Goal: Information Seeking & Learning: Learn about a topic

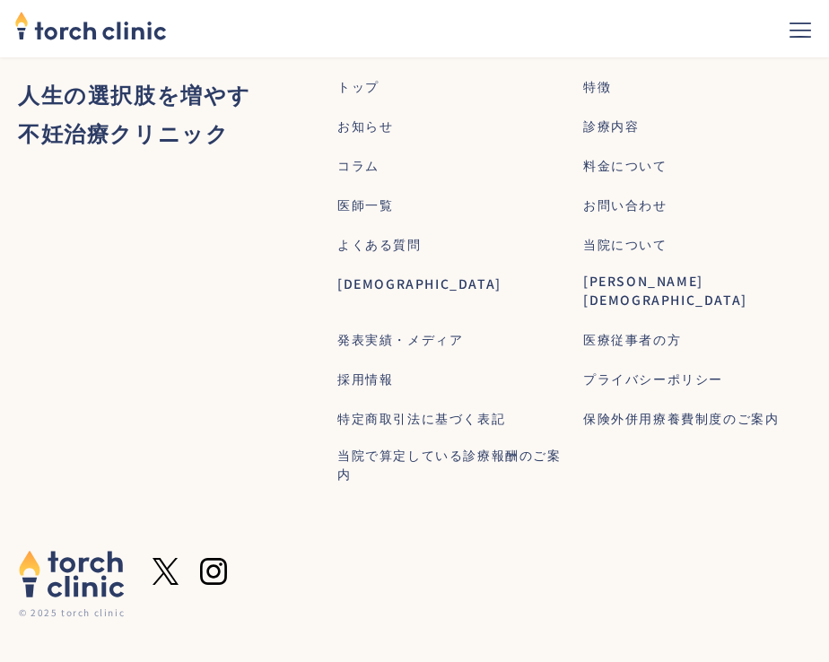
scroll to position [11383, 0]
click at [92, 30] on img "home" at bounding box center [90, 24] width 153 height 39
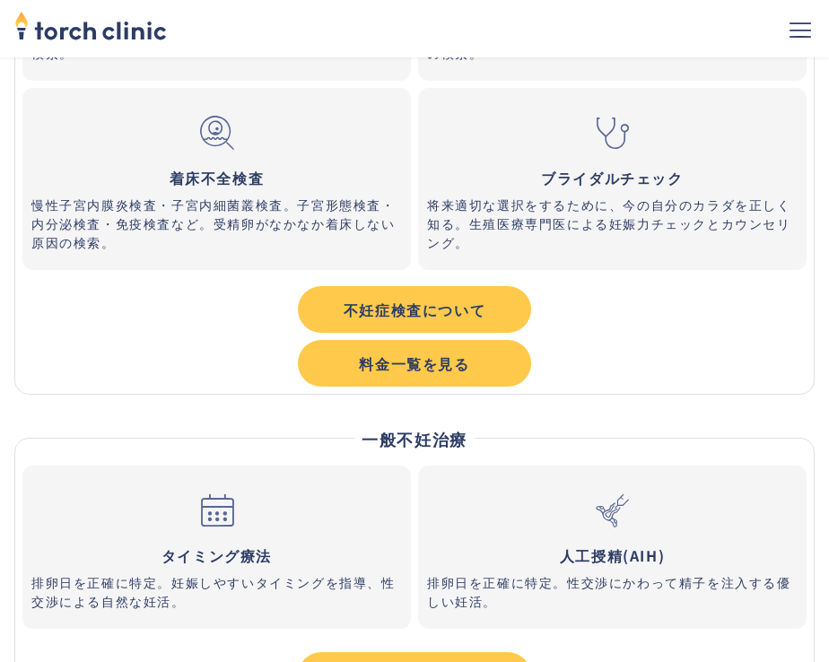
scroll to position [7982, 0]
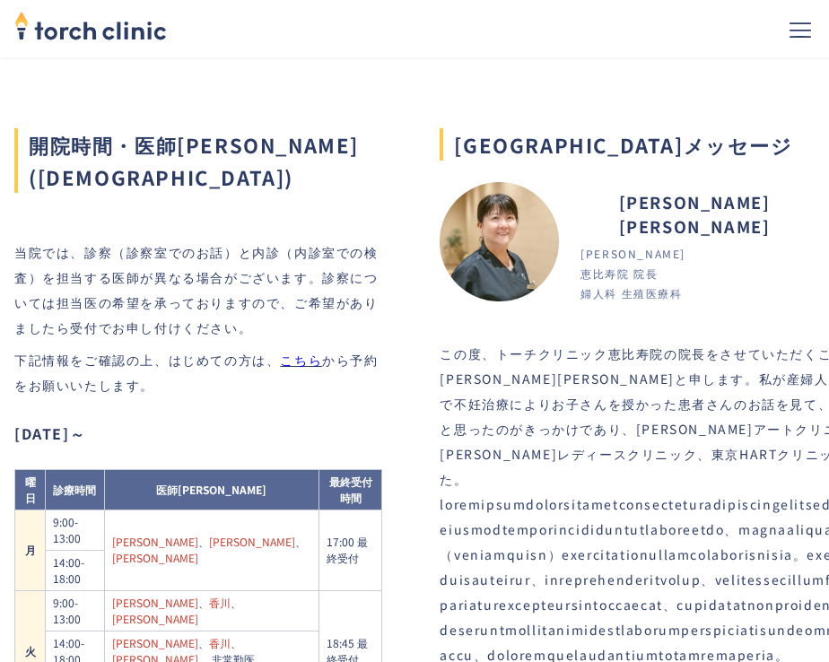
scroll to position [1152, 0]
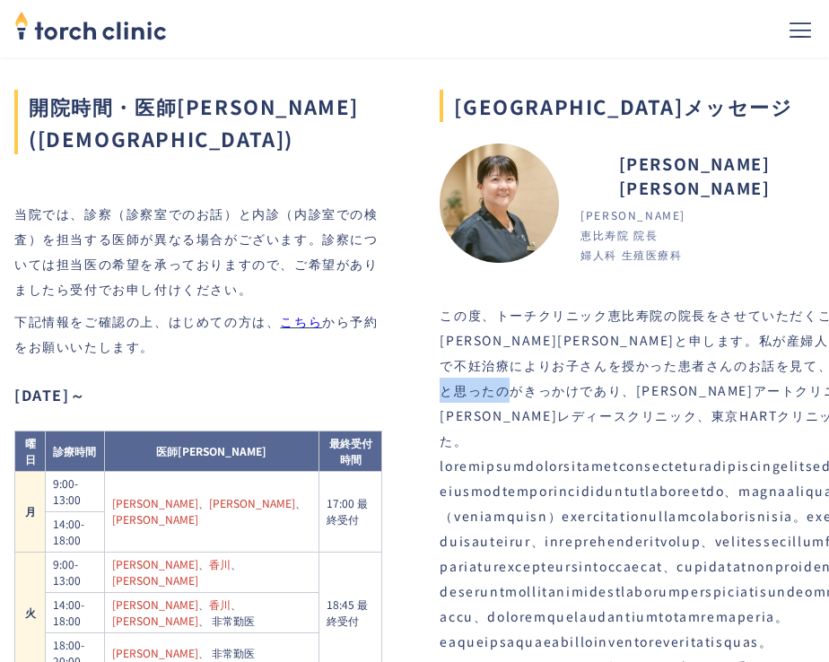
drag, startPoint x: 621, startPoint y: 463, endPoint x: 786, endPoint y: 449, distance: 165.7
click at [786, 449] on div "この度、トーチクリニック恵比寿院の院長をさせていただくことになりました町田真雄子と申します。私が産婦人科医になったのは、テレビで不妊治療によりお子さんを授かっ…" at bounding box center [723, 503] width 567 height 402
copy div "京野アートクリニック高輪"
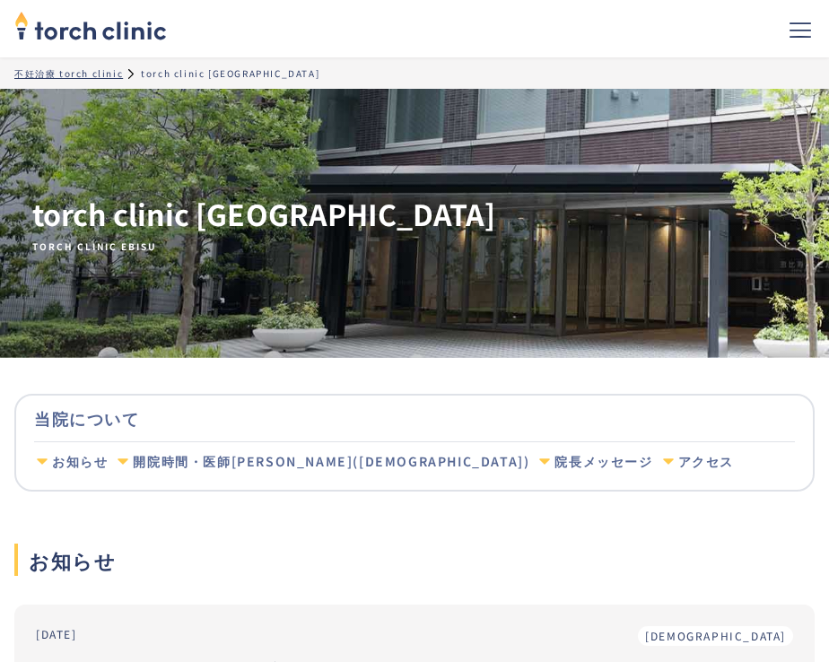
scroll to position [0, 0]
click at [100, 42] on img "home" at bounding box center [90, 24] width 153 height 39
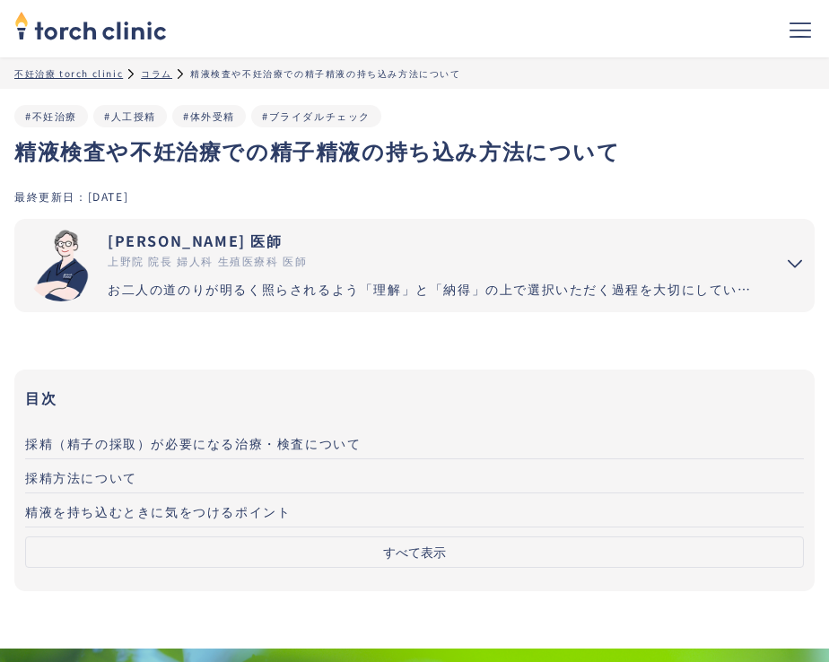
scroll to position [46, 0]
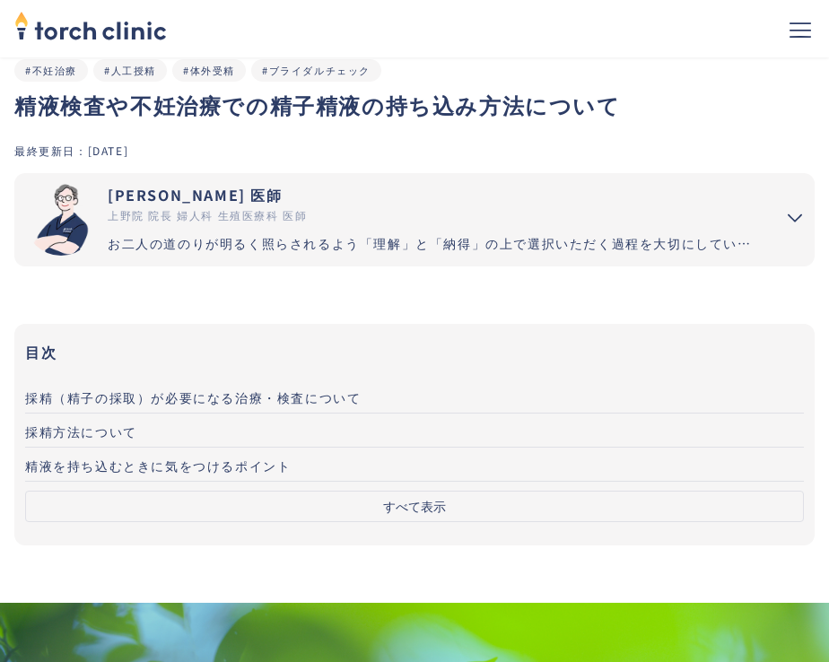
click at [296, 257] on link "市山 卓彦 医師 上野院 院長 婦人科 生殖医療科 医師 お二人の道のりが明るく照らされるよう「理解」と「納得」の上で選択いただく過程を大切にしています。エビ…" at bounding box center [387, 219] width 746 height 93
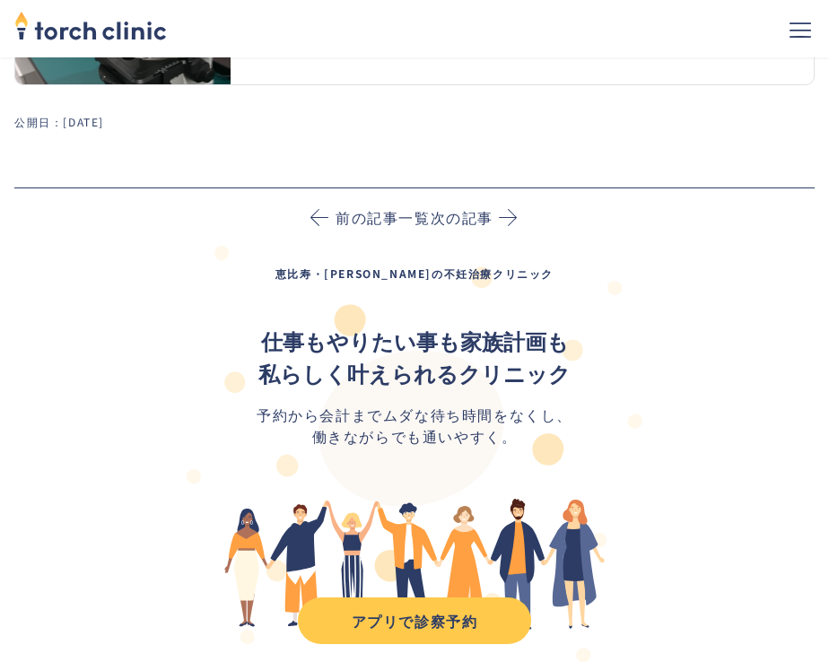
scroll to position [3357, 0]
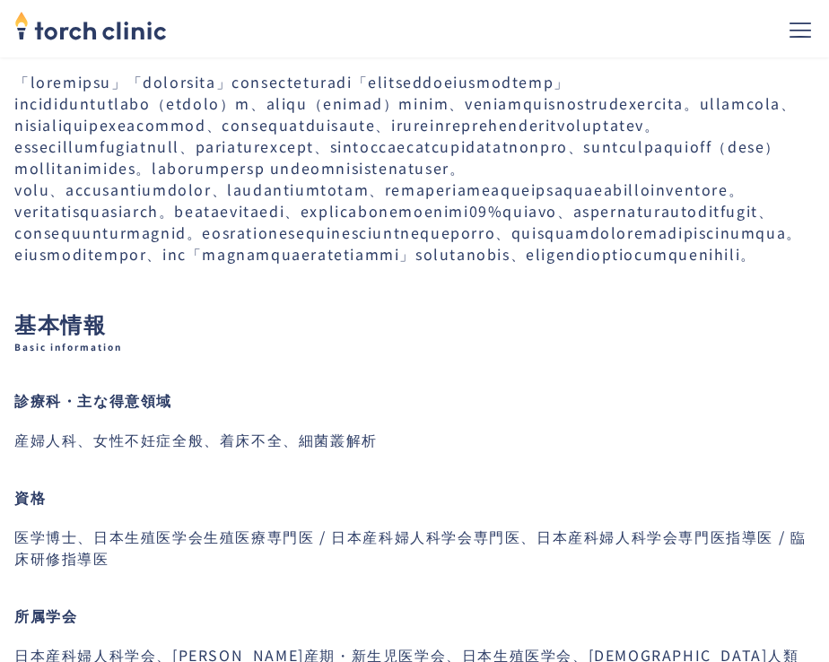
scroll to position [481, 0]
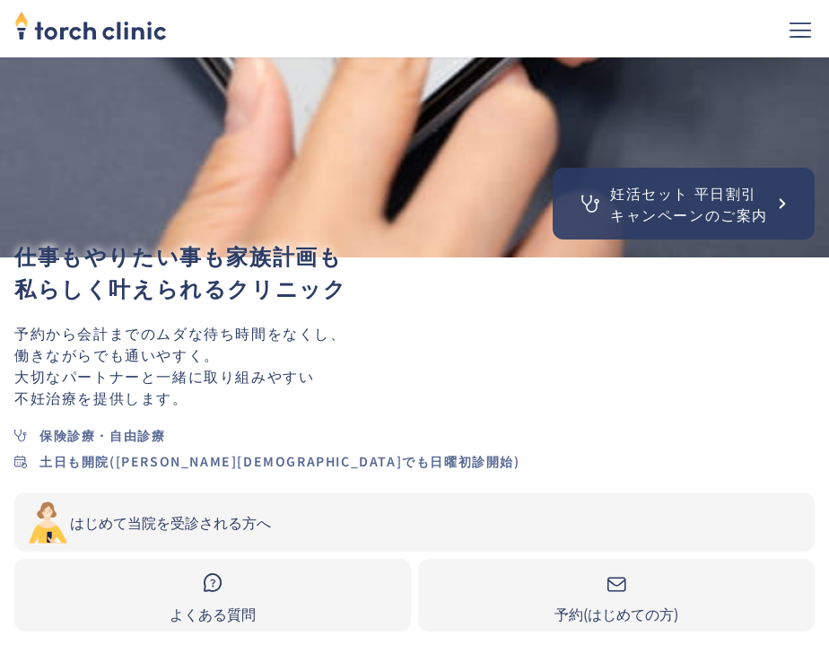
scroll to position [629, 0]
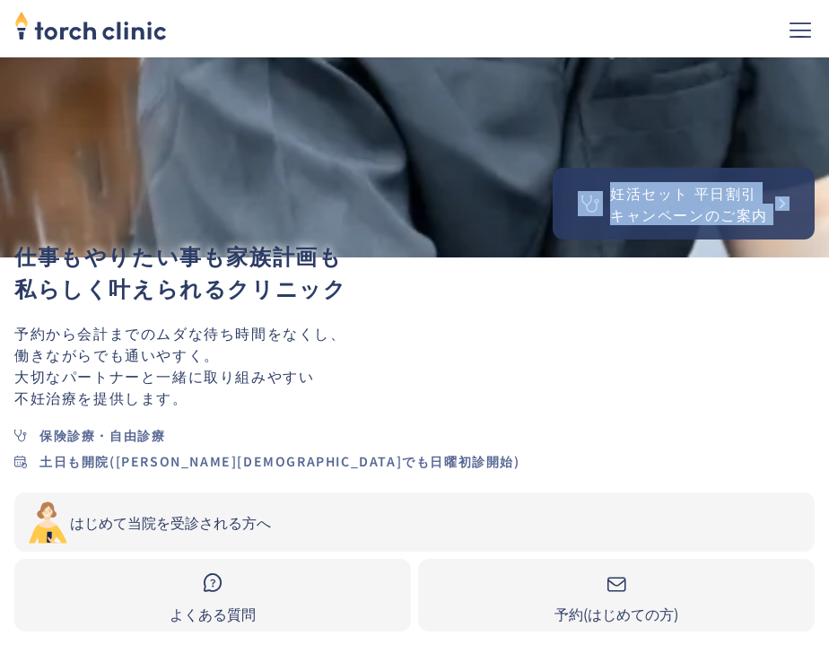
click at [789, 51] on button "メニューを開く" at bounding box center [800, 28] width 57 height 57
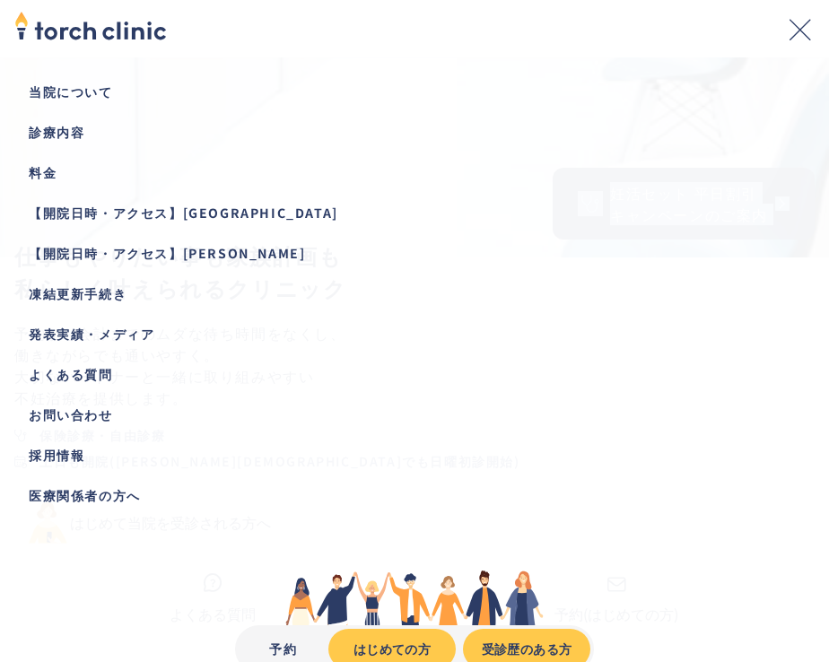
click at [49, 135] on div "診療内容" at bounding box center [415, 132] width 772 height 19
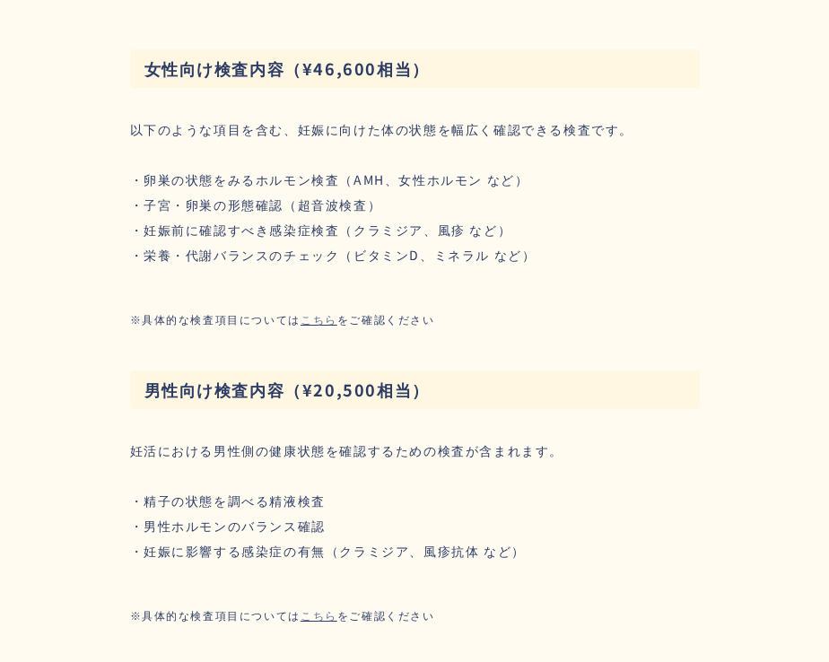
scroll to position [3516, 0]
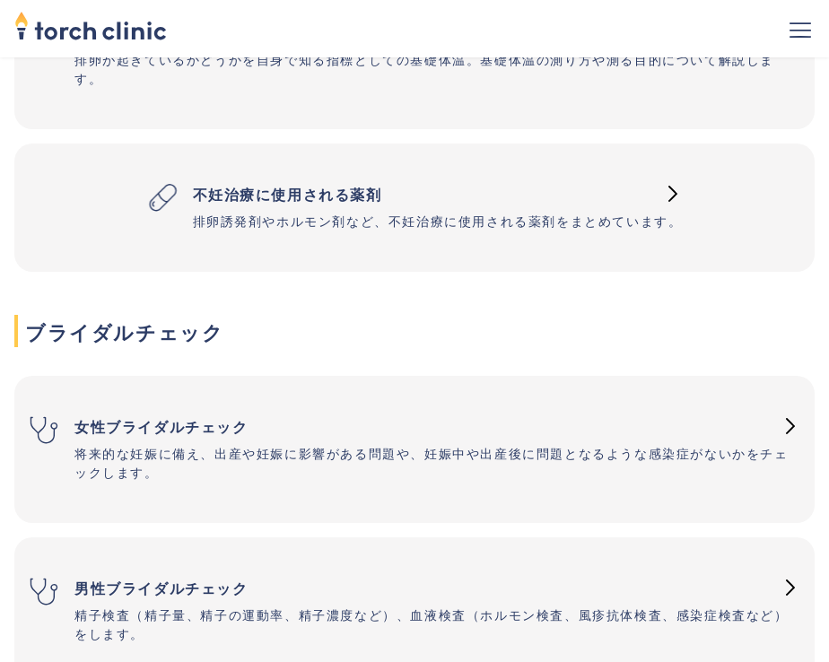
scroll to position [685, 0]
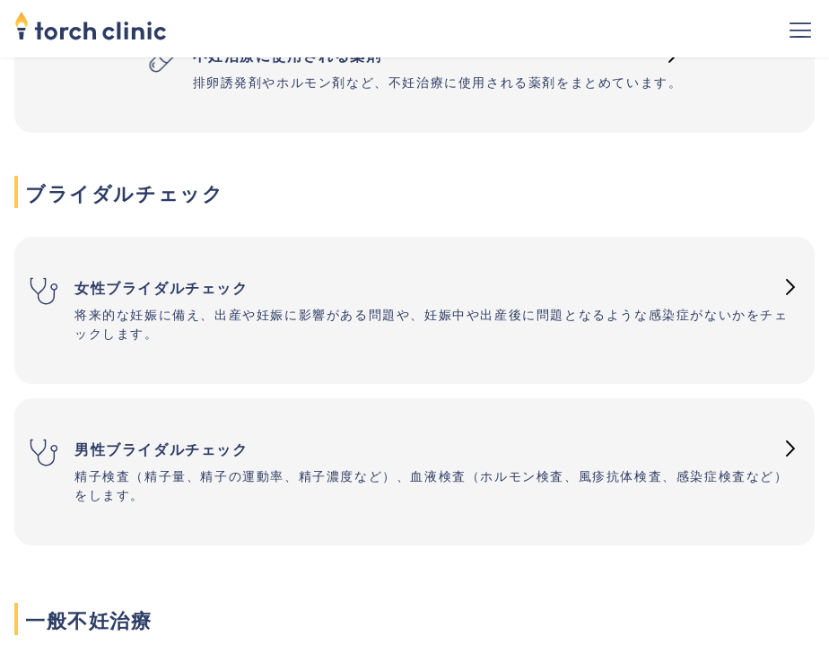
click at [171, 449] on h3 "男性ブライダルチェック" at bounding box center [422, 449] width 697 height 36
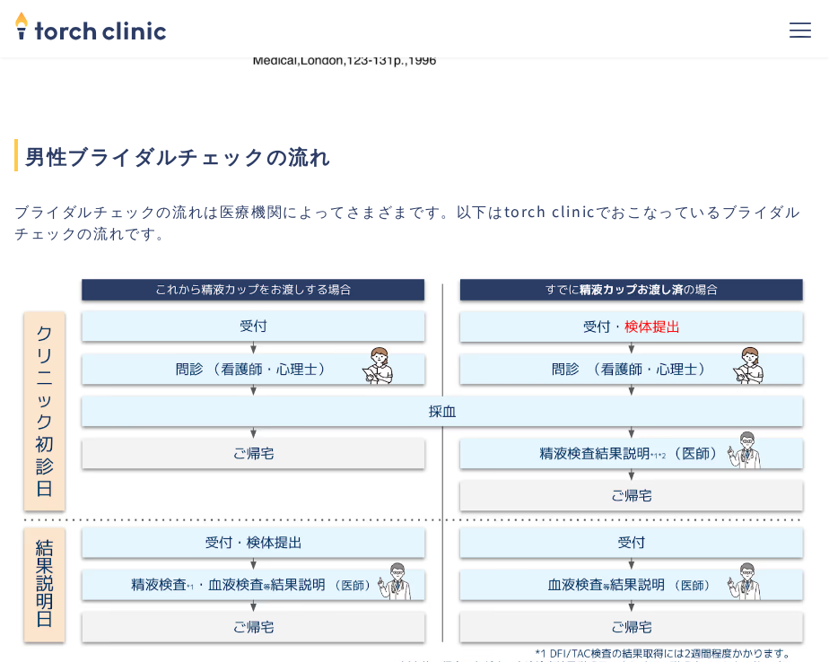
scroll to position [1164, 0]
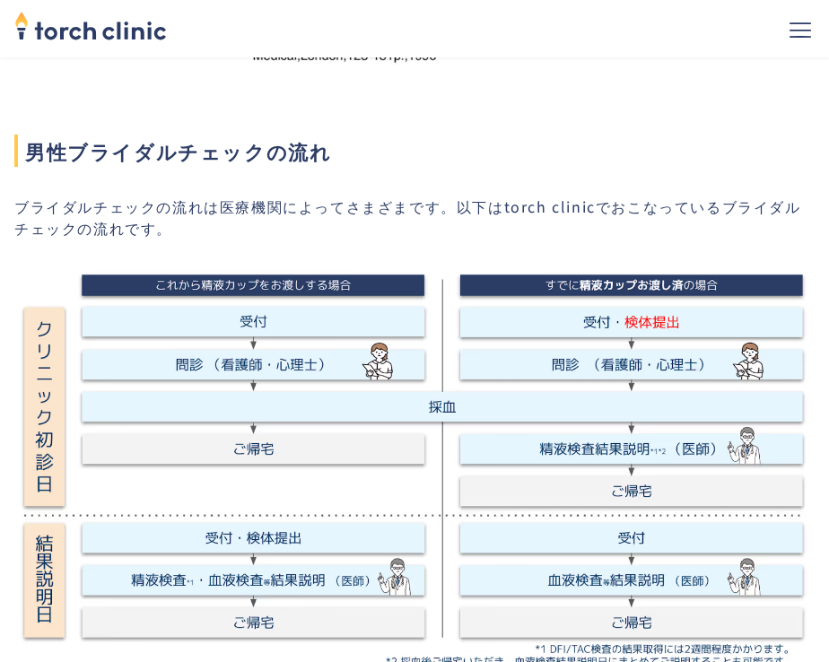
click at [202, 319] on img at bounding box center [414, 474] width 800 height 414
click at [244, 354] on img at bounding box center [414, 474] width 800 height 414
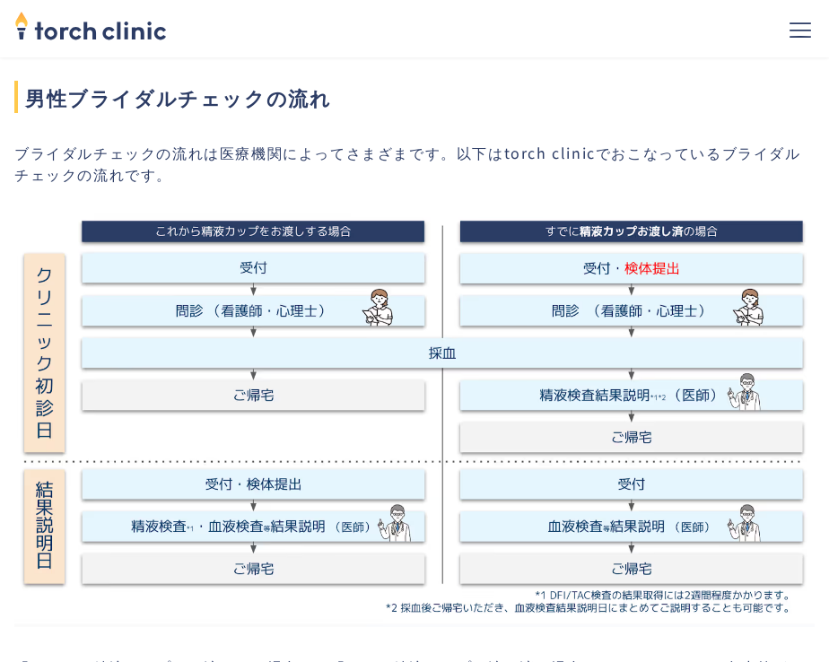
scroll to position [1219, 0]
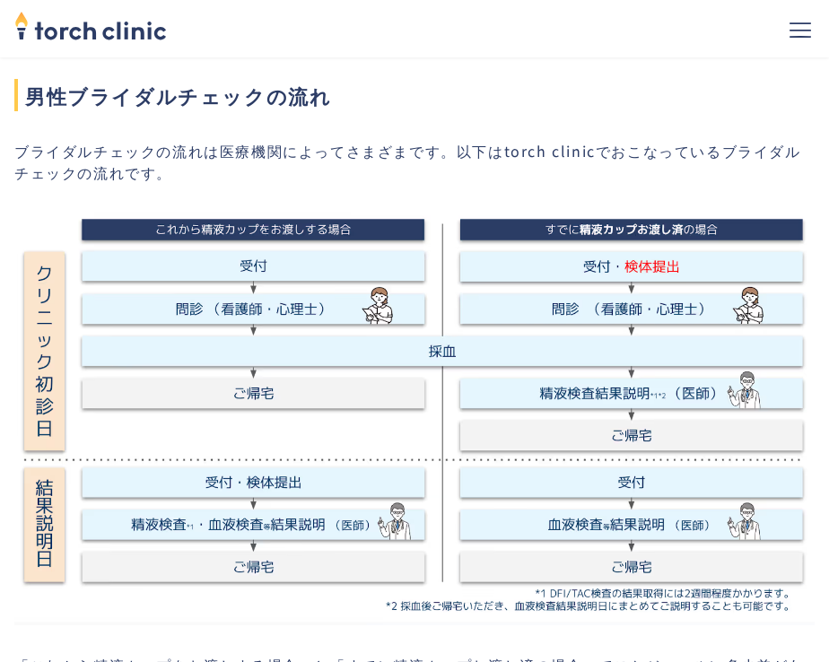
click at [244, 354] on img at bounding box center [414, 419] width 800 height 414
click at [252, 381] on img at bounding box center [414, 419] width 800 height 414
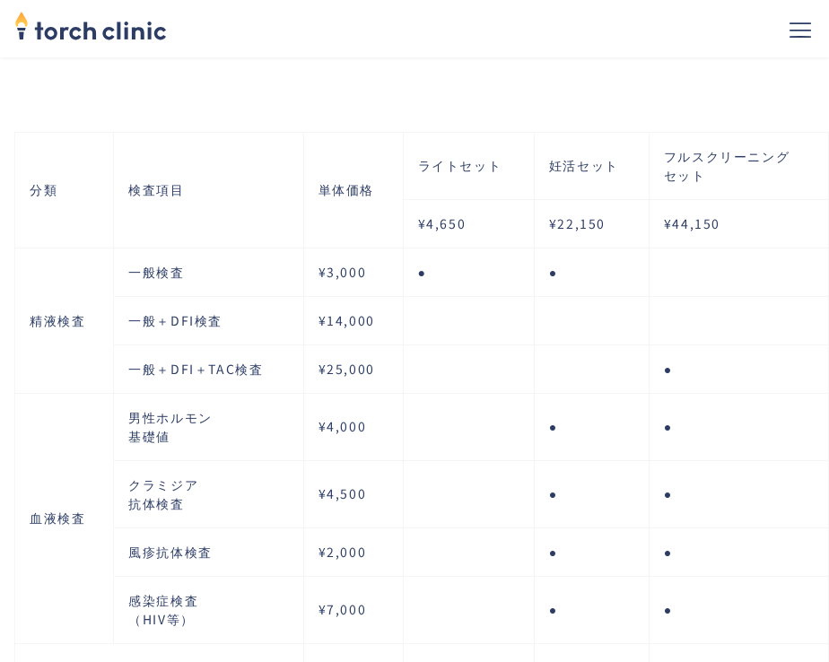
scroll to position [3170, 0]
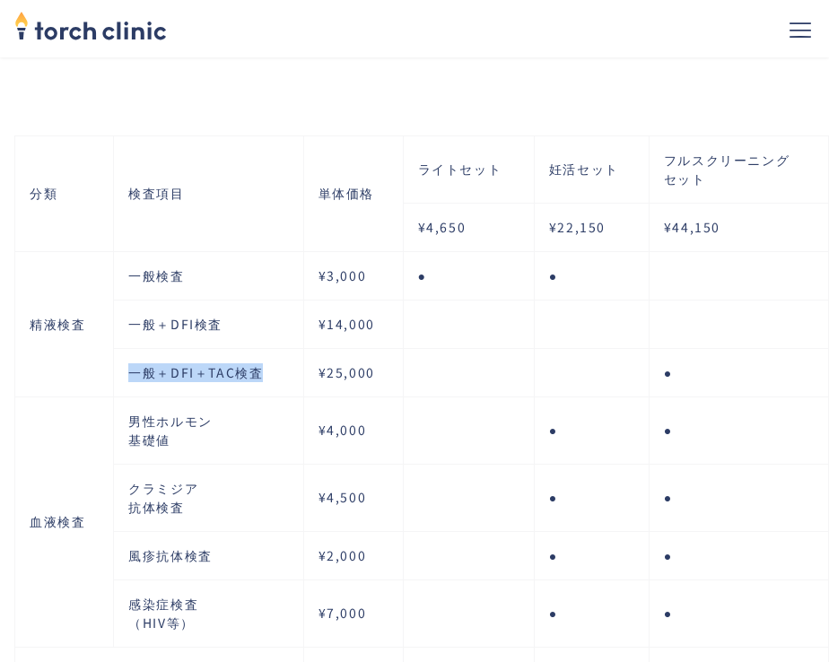
drag, startPoint x: 277, startPoint y: 376, endPoint x: 130, endPoint y: 380, distance: 147.2
click at [130, 380] on td "一般＋DFI＋TAC検査" at bounding box center [208, 372] width 189 height 48
copy td "一般＋DFI＋TAC検査"
click at [343, 353] on td "¥25,000" at bounding box center [353, 371] width 100 height 48
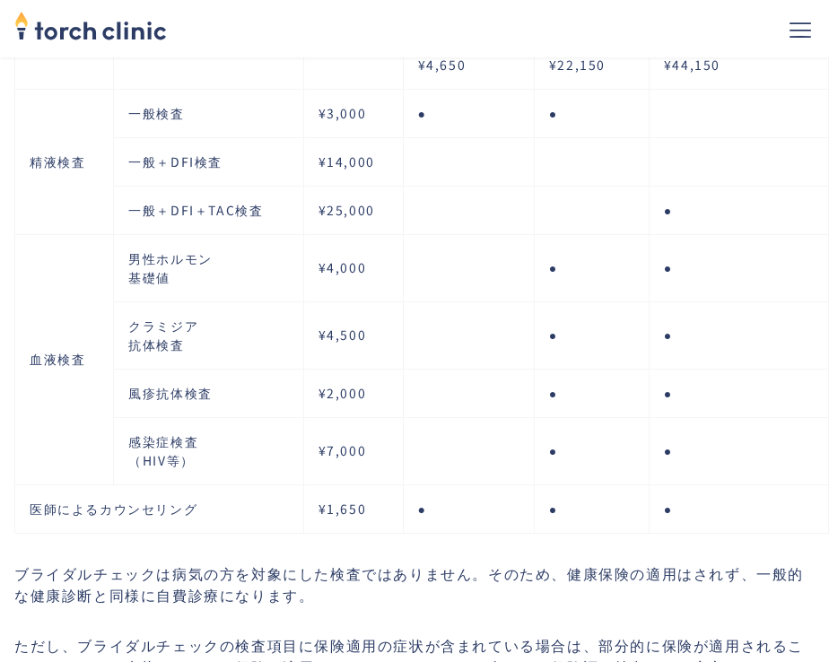
scroll to position [3334, 0]
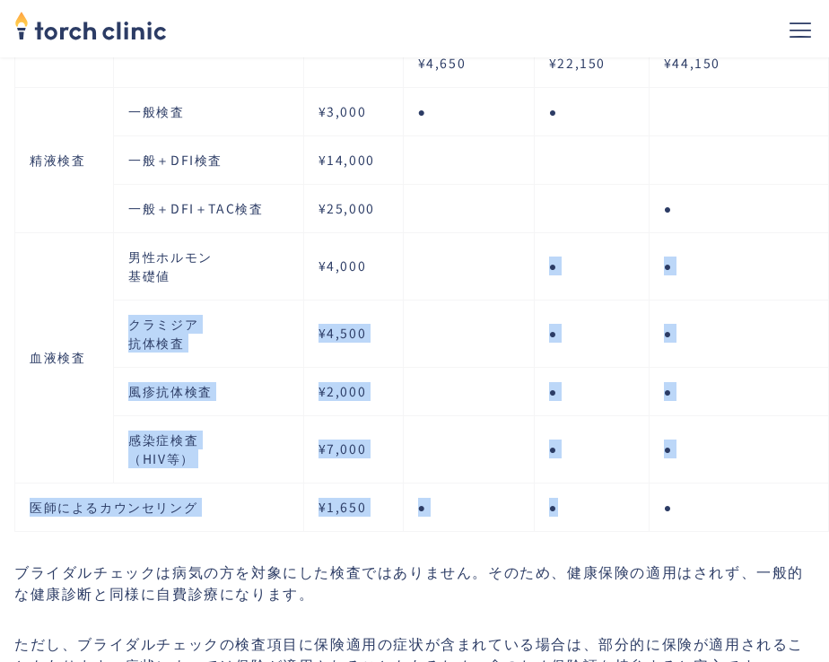
drag, startPoint x: 554, startPoint y: 272, endPoint x: 592, endPoint y: 523, distance: 254.2
click at [592, 523] on tbody "精液検査 一般検査 ¥3,000 ● ● 一般＋DFI検査 ¥14,000 一般＋DFI＋TAC検査 ¥25,000 ● 血液検査 男性ホルモン 基礎値 ¥4…" at bounding box center [422, 309] width 814 height 444
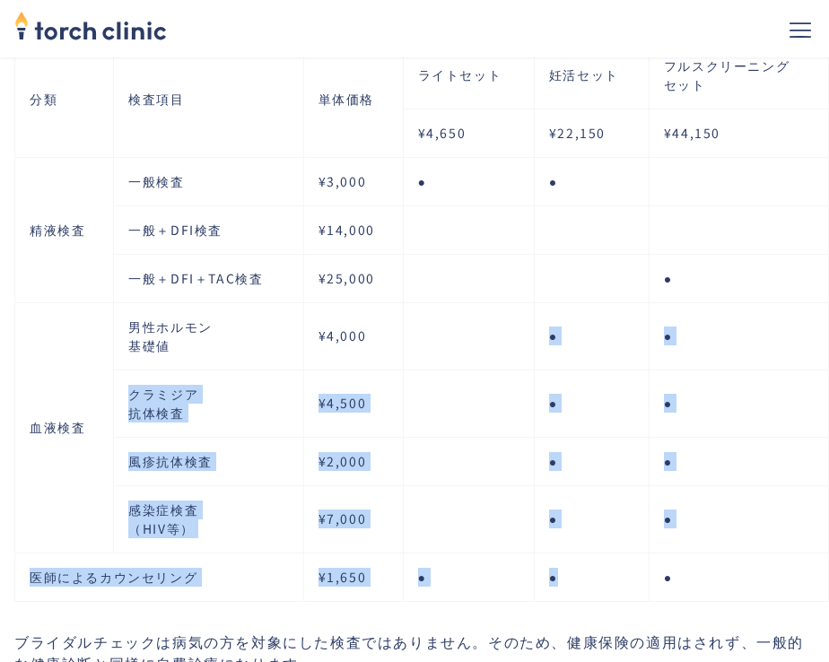
scroll to position [3266, 0]
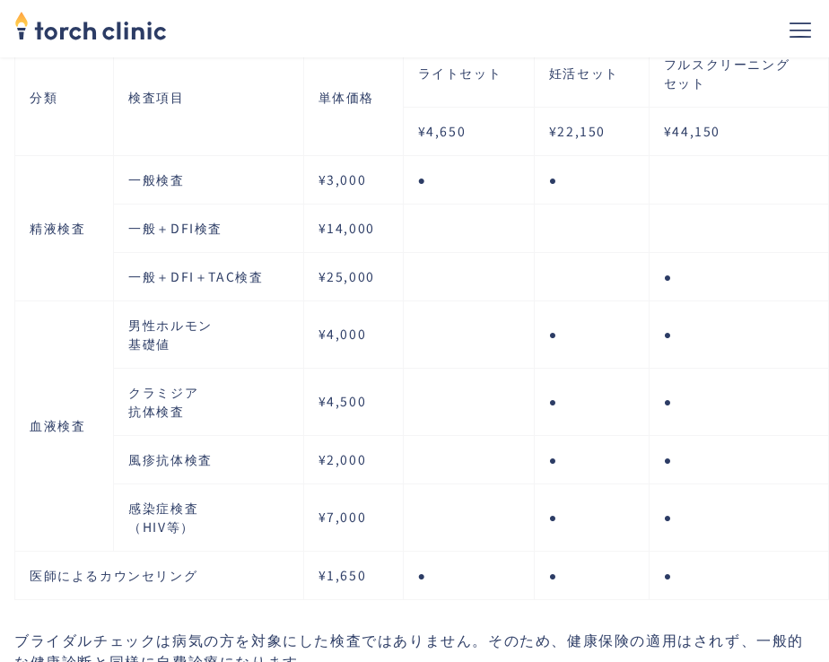
click at [346, 272] on td "¥25,000" at bounding box center [353, 276] width 100 height 48
drag, startPoint x: 317, startPoint y: 291, endPoint x: 380, endPoint y: 285, distance: 63.9
click at [380, 285] on td "¥25,000" at bounding box center [353, 276] width 100 height 48
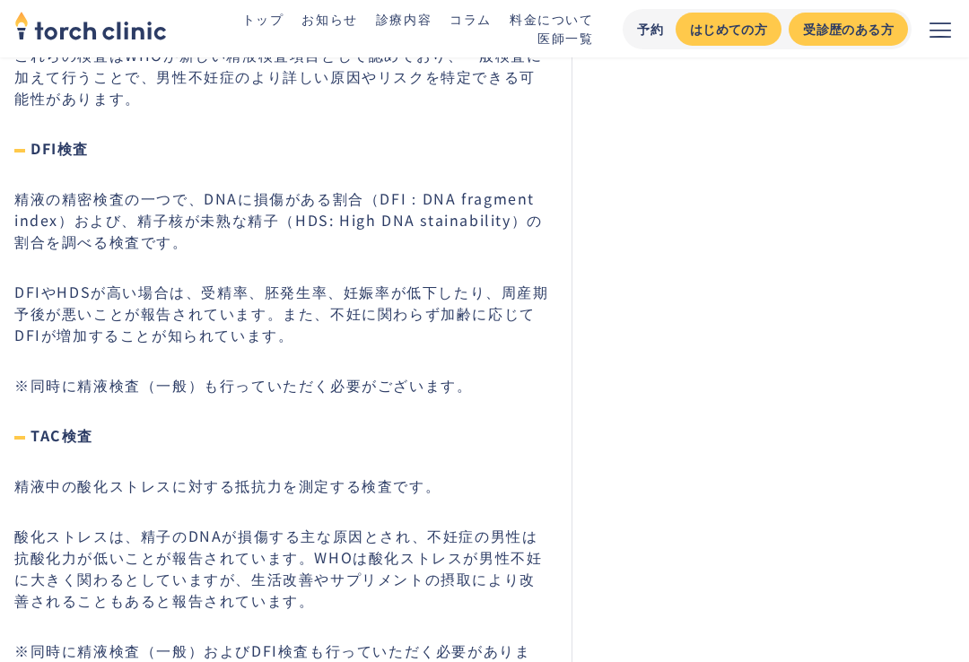
scroll to position [6315, 0]
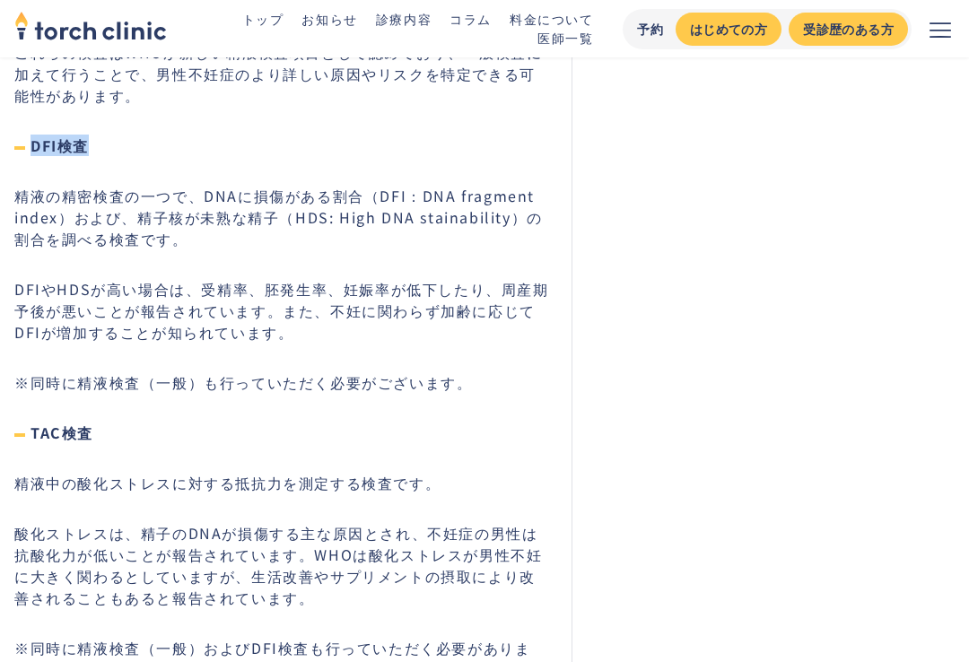
drag, startPoint x: 96, startPoint y: 101, endPoint x: 30, endPoint y: 100, distance: 66.4
click at [29, 135] on h4 "DFI検査" at bounding box center [282, 146] width 536 height 22
copy h4 "DFI検査"
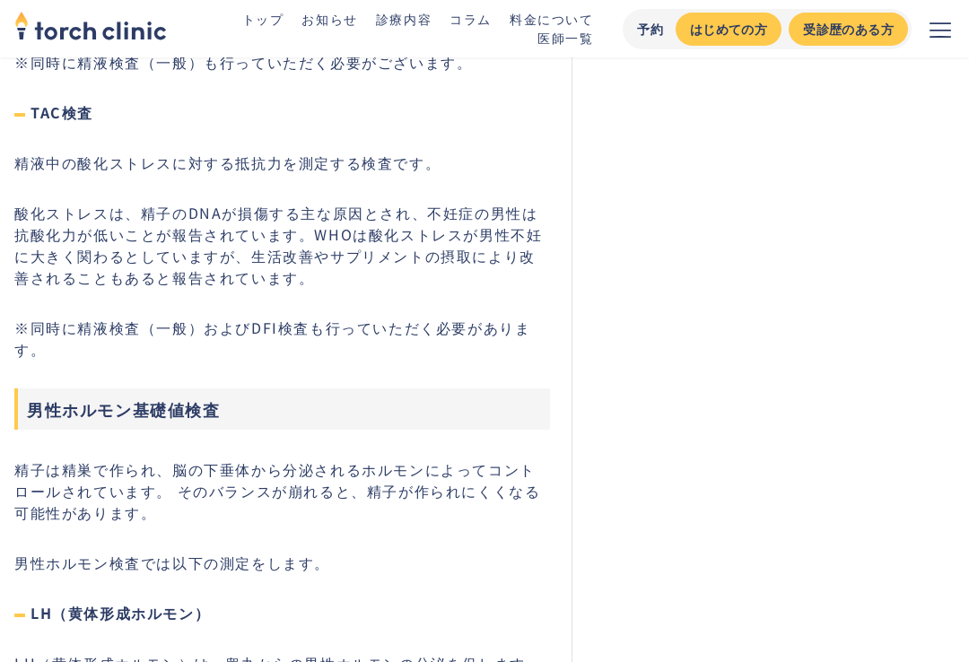
scroll to position [6663, 0]
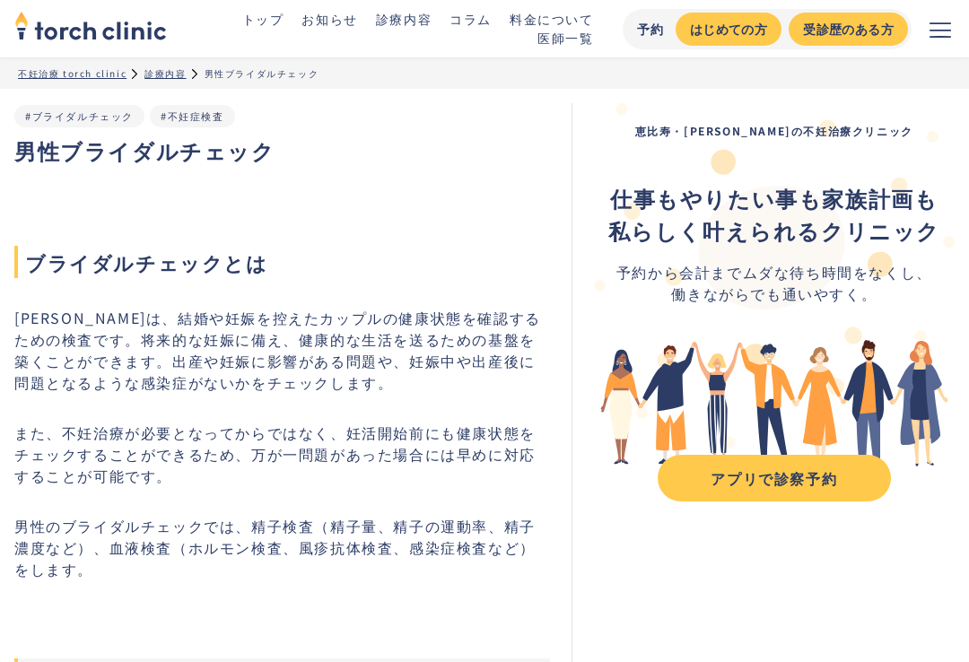
scroll to position [0, 0]
click at [397, 24] on link "診療内容" at bounding box center [404, 19] width 56 height 18
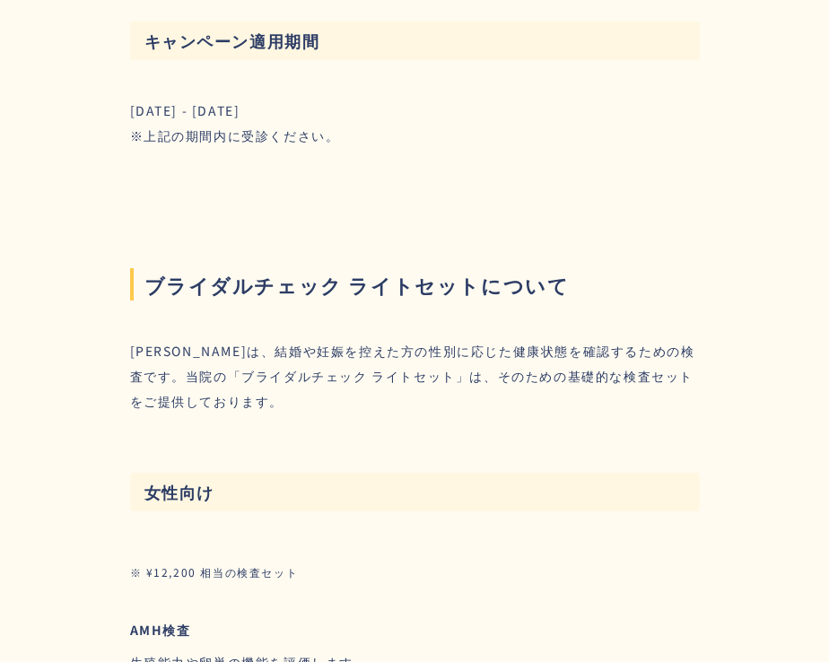
scroll to position [2191, 0]
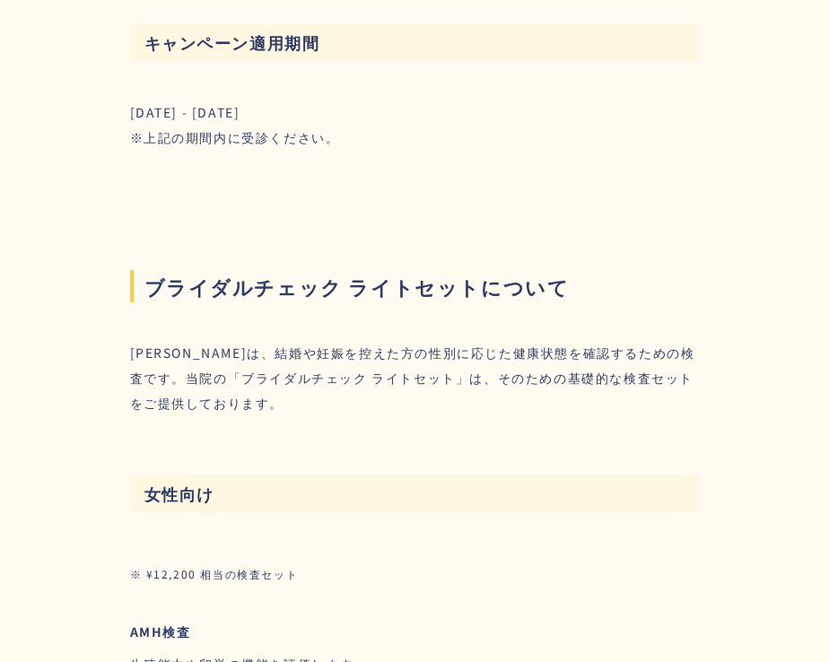
click at [558, 373] on div "ブライダルチェックは、結婚や妊娠を控えた方の性別に応じた健康状態を確認するための検査です。当院の「ブライダルチェック ライトセット」は、そのための基礎的な検査…" at bounding box center [415, 377] width 570 height 75
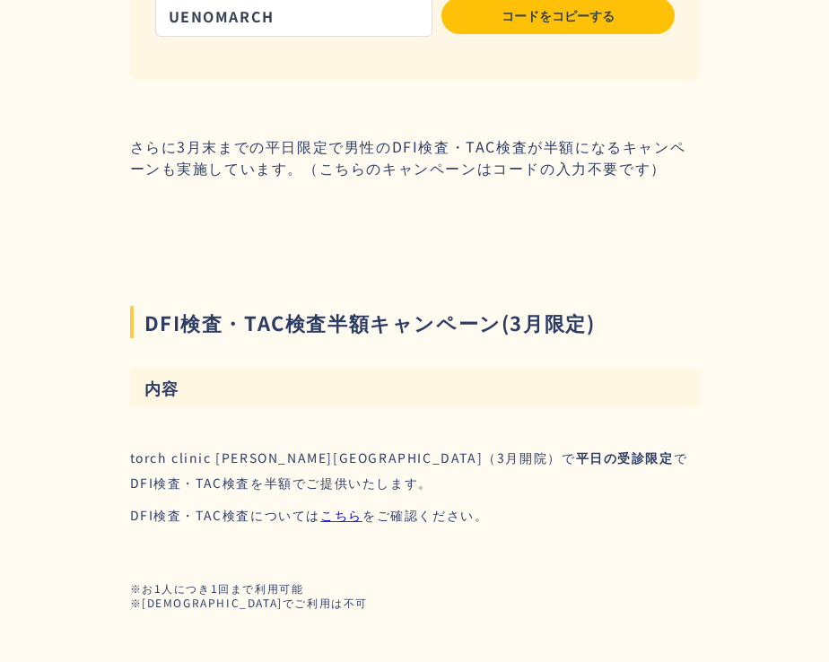
scroll to position [3896, 0]
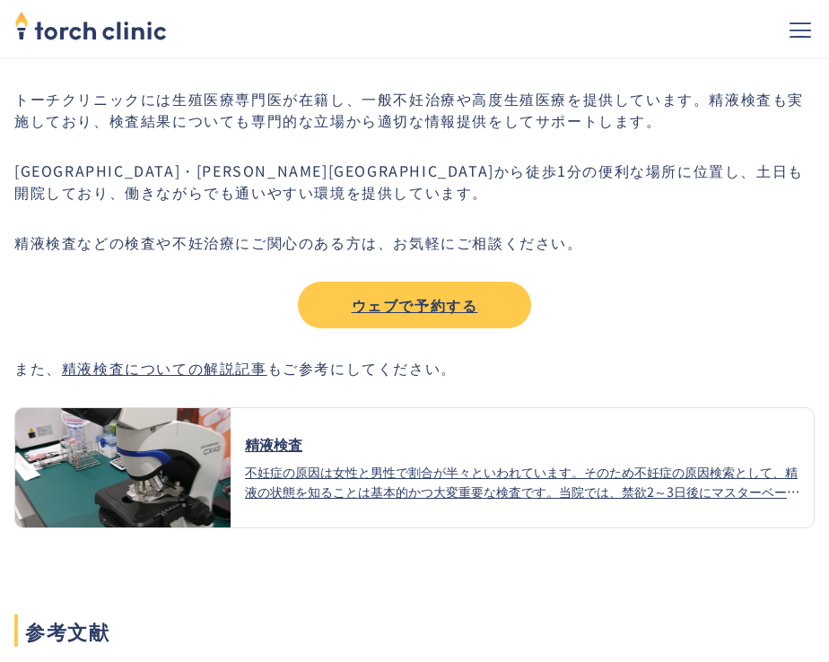
scroll to position [6029, 0]
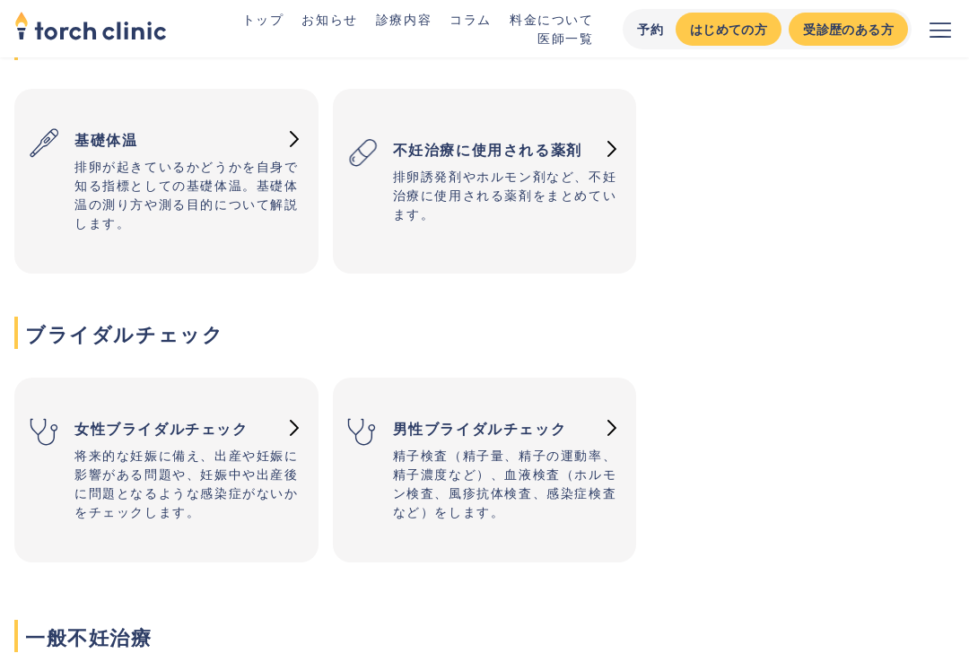
click at [477, 461] on p "精子検査（精子量、精子の運動率、精子濃度など）、血液検査（ホルモン検査、風疹抗体検査、感染症検査など）をします。" at bounding box center [508, 483] width 230 height 75
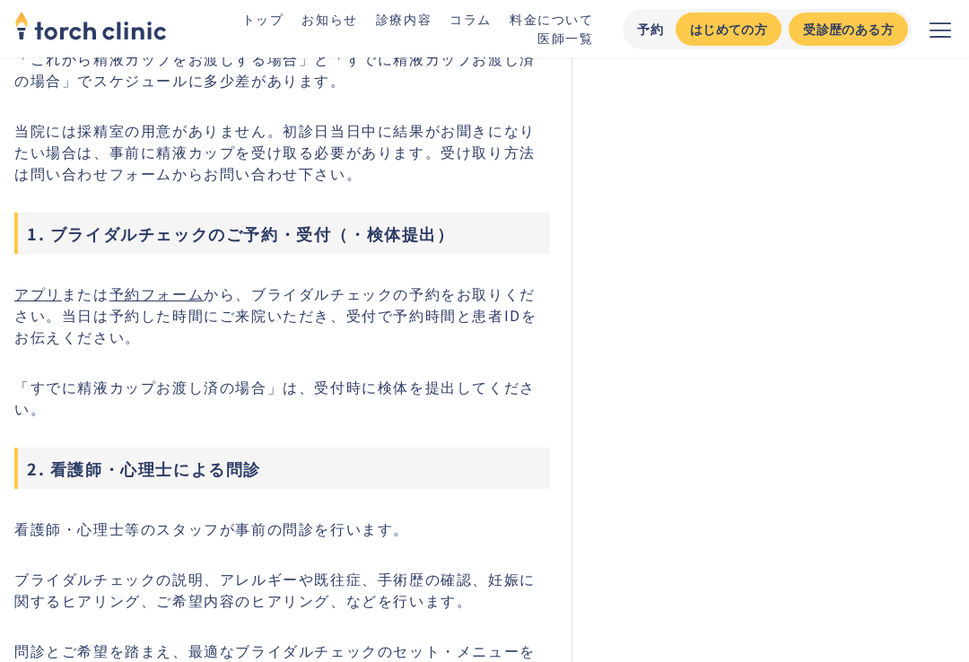
scroll to position [1728, 0]
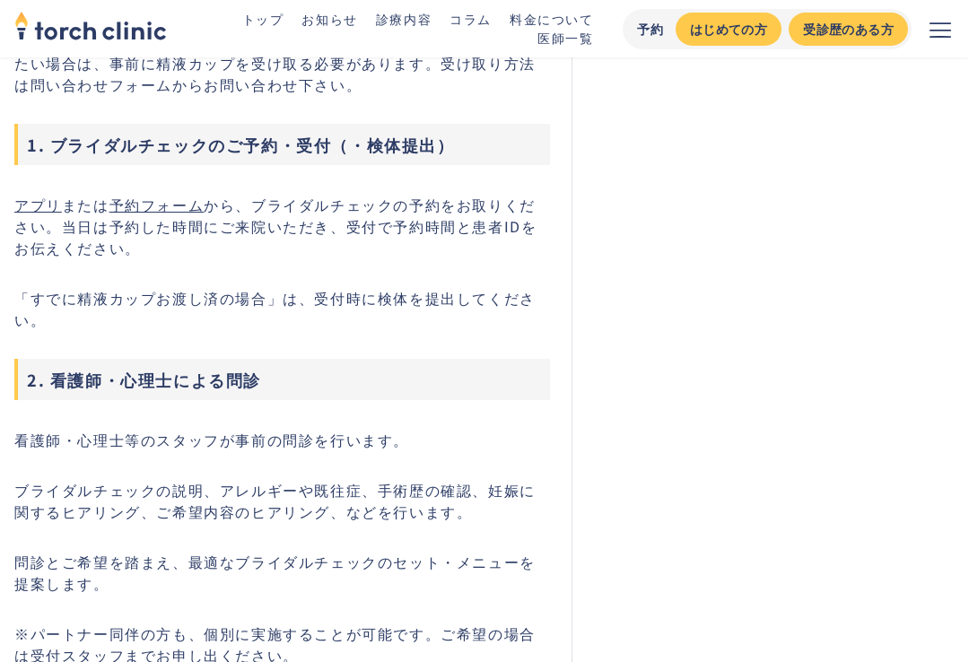
click at [47, 215] on link "アプリ" at bounding box center [38, 205] width 48 height 22
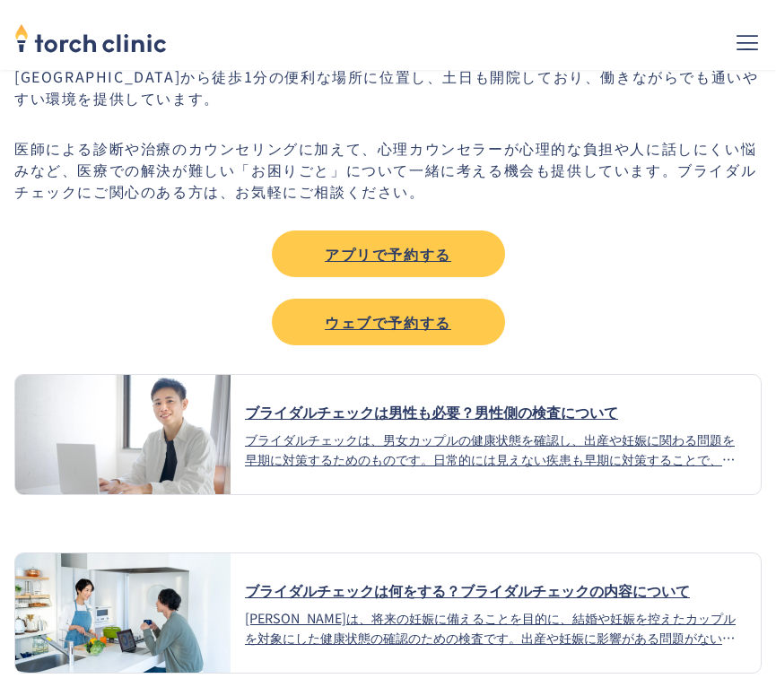
scroll to position [8208, 0]
